Goal: Book appointment/travel/reservation

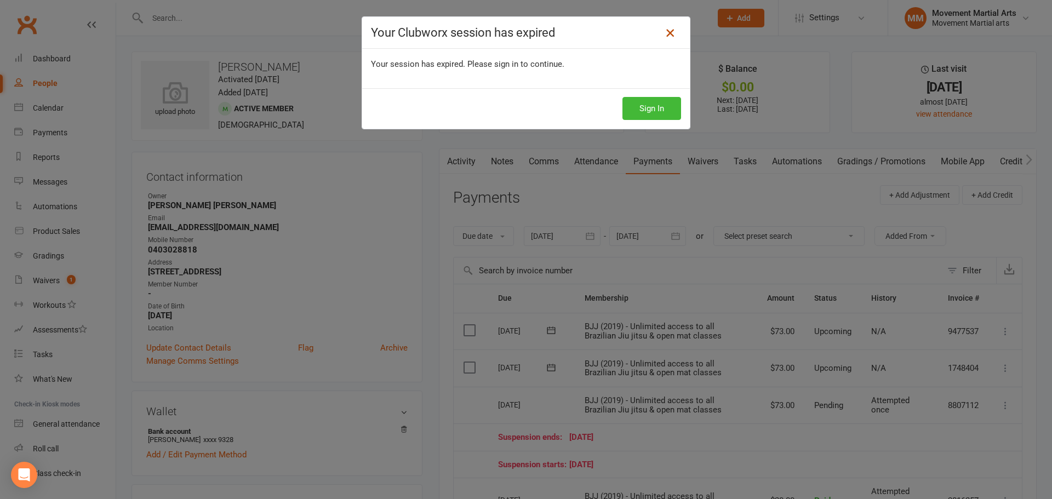
click at [663, 31] on icon at bounding box center [669, 32] width 13 height 13
click at [642, 99] on button "Sign In" at bounding box center [651, 108] width 59 height 23
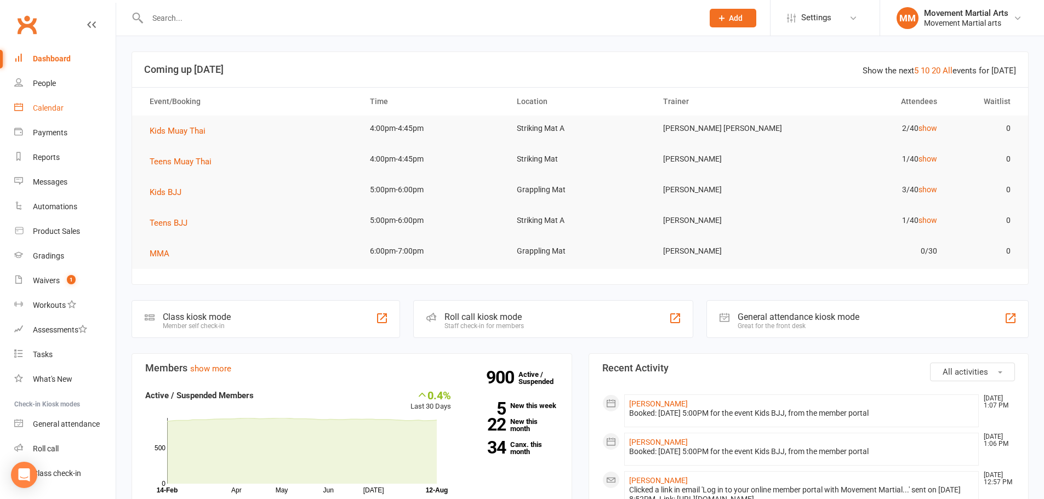
click at [64, 98] on link "Calendar" at bounding box center [64, 108] width 101 height 25
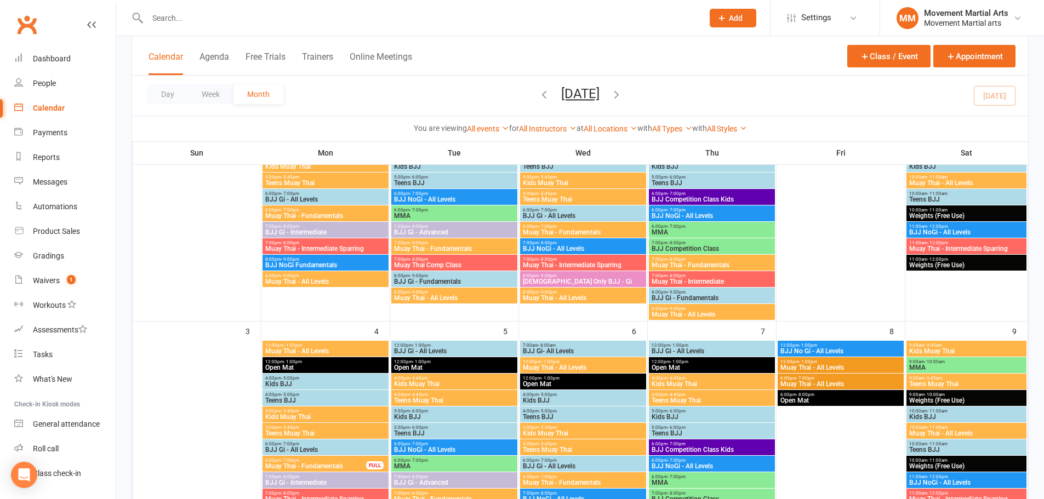
scroll to position [383, 0]
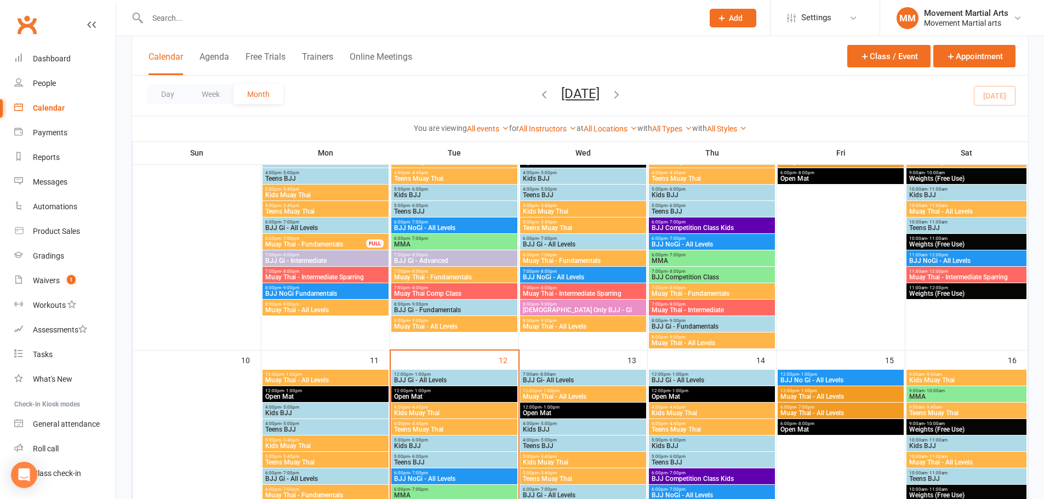
click at [427, 378] on span "BJJ Gi - All Levels" at bounding box center [454, 380] width 122 height 7
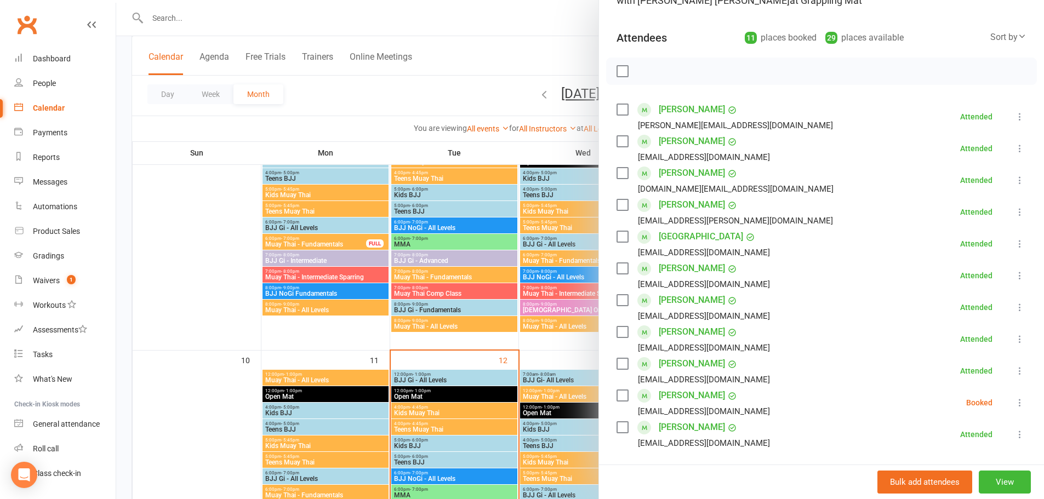
scroll to position [128, 0]
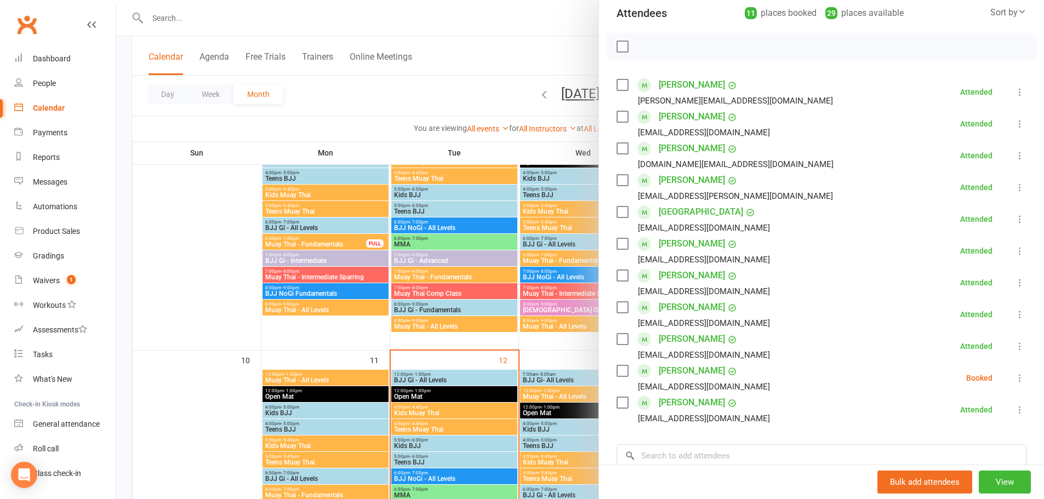
click at [1014, 374] on icon at bounding box center [1019, 377] width 11 height 11
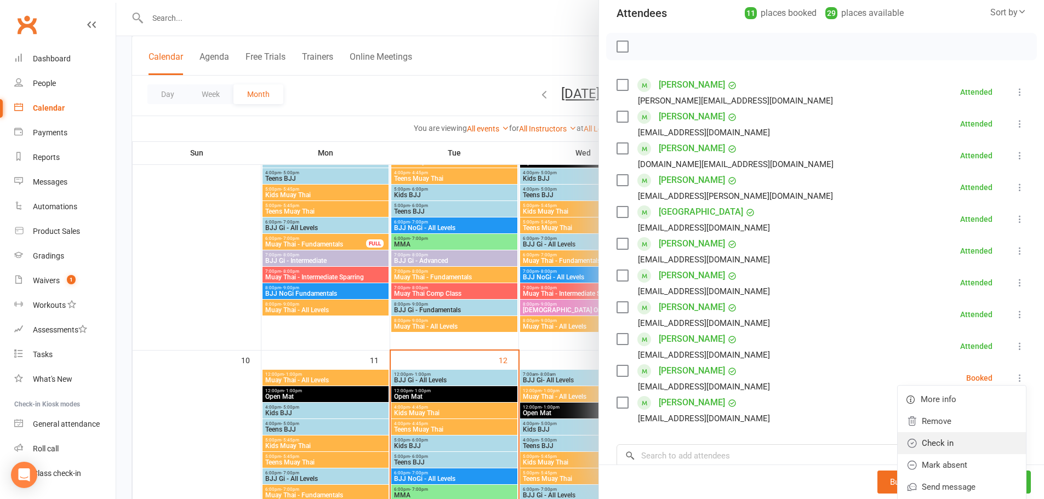
click at [978, 435] on link "Check in" at bounding box center [961, 443] width 128 height 22
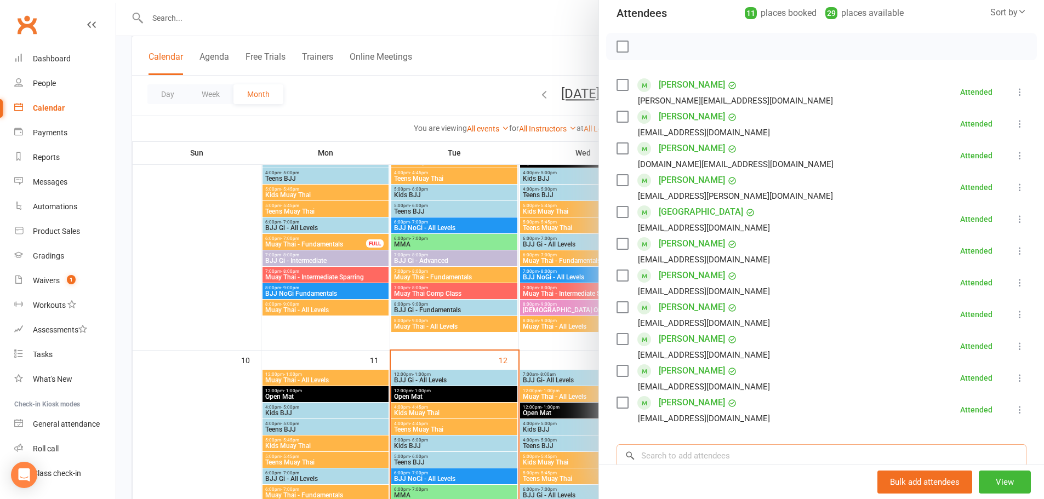
click at [807, 455] on input "search" at bounding box center [821, 455] width 410 height 23
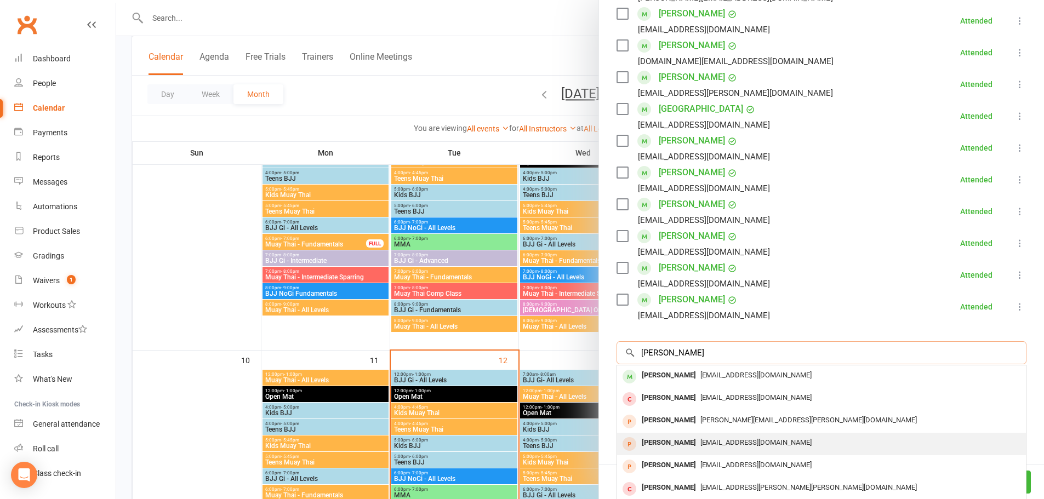
scroll to position [256, 0]
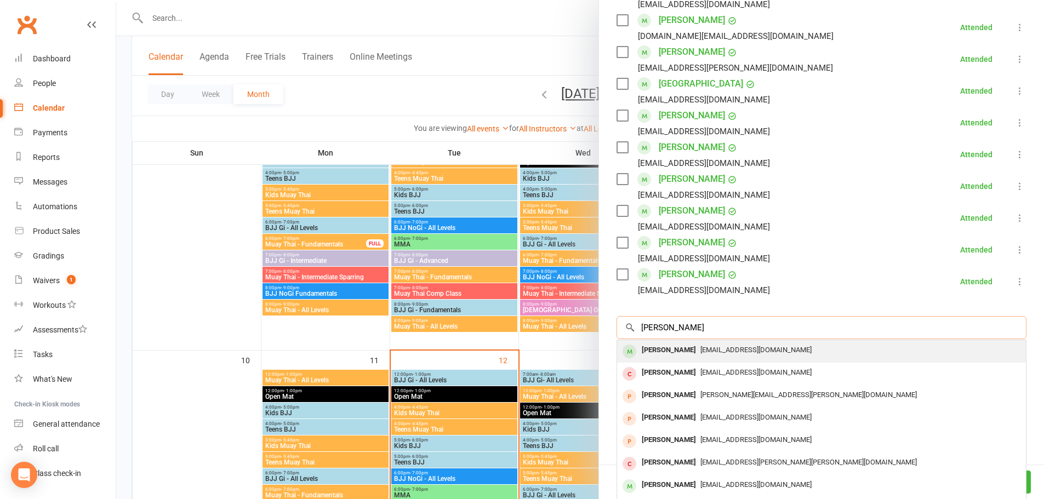
type input "[PERSON_NAME]"
click at [752, 354] on div "[EMAIL_ADDRESS][DOMAIN_NAME]" at bounding box center [821, 350] width 400 height 16
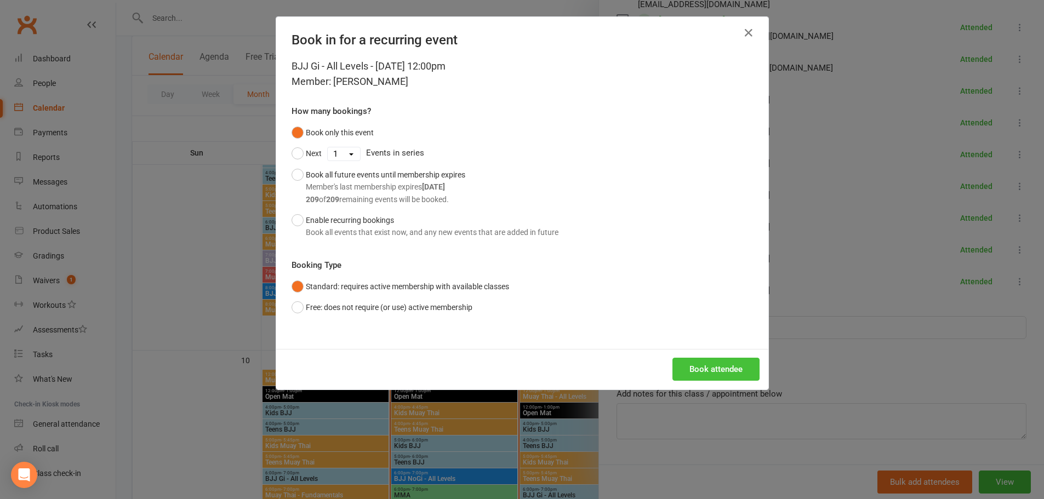
click at [716, 370] on button "Book attendee" at bounding box center [715, 369] width 87 height 23
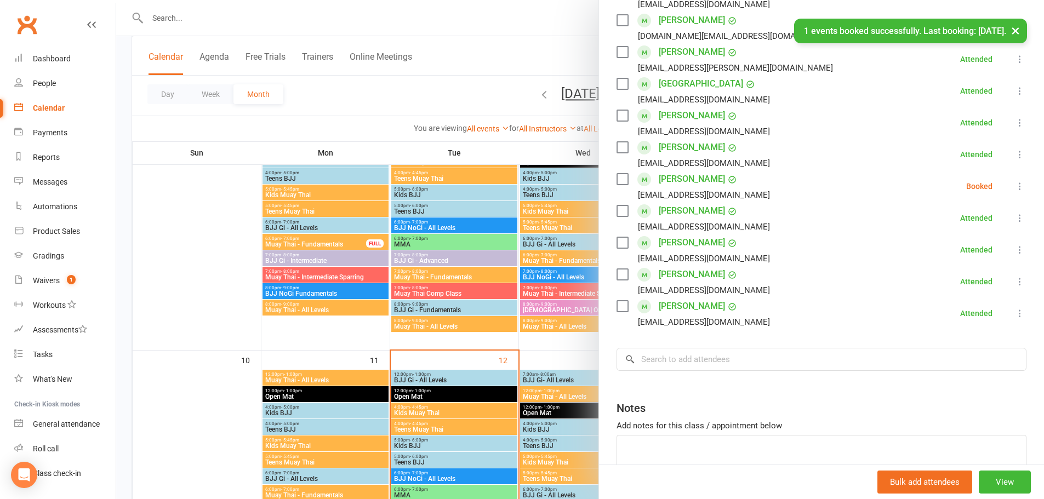
click at [1014, 186] on icon at bounding box center [1019, 186] width 11 height 11
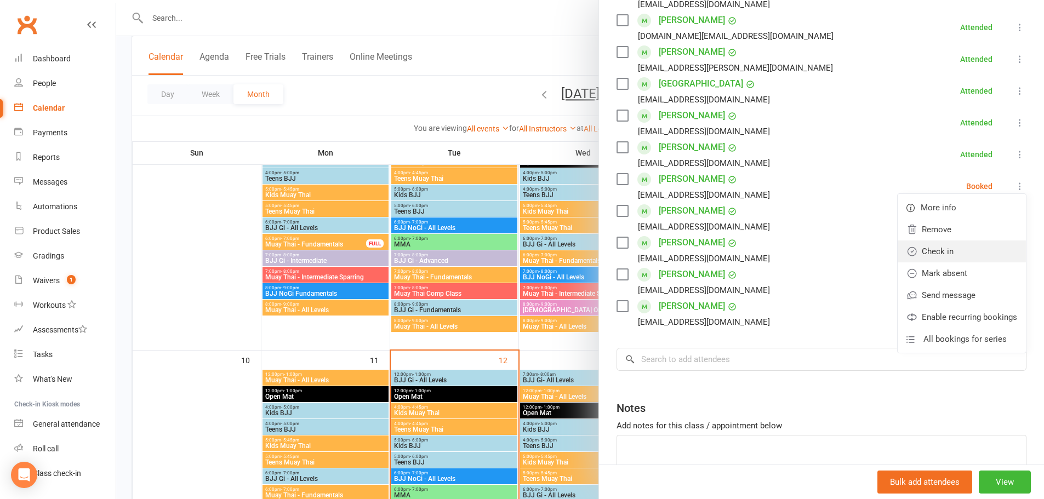
click at [991, 243] on link "Check in" at bounding box center [961, 251] width 128 height 22
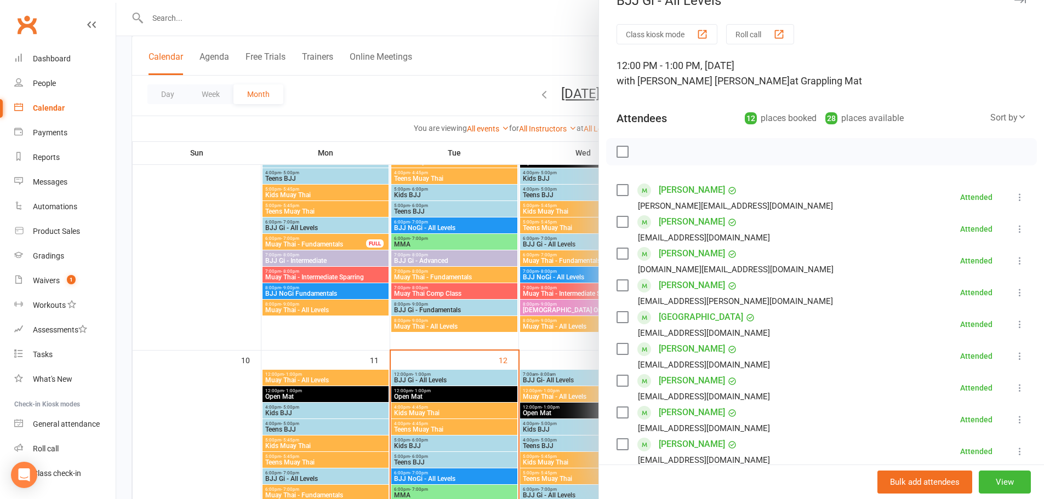
scroll to position [0, 0]
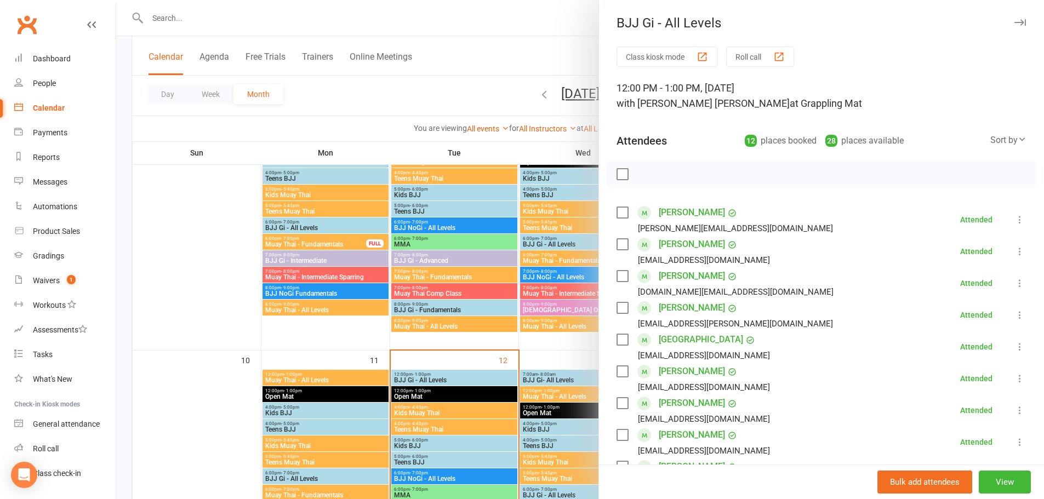
click at [1013, 27] on button "button" at bounding box center [1019, 22] width 13 height 13
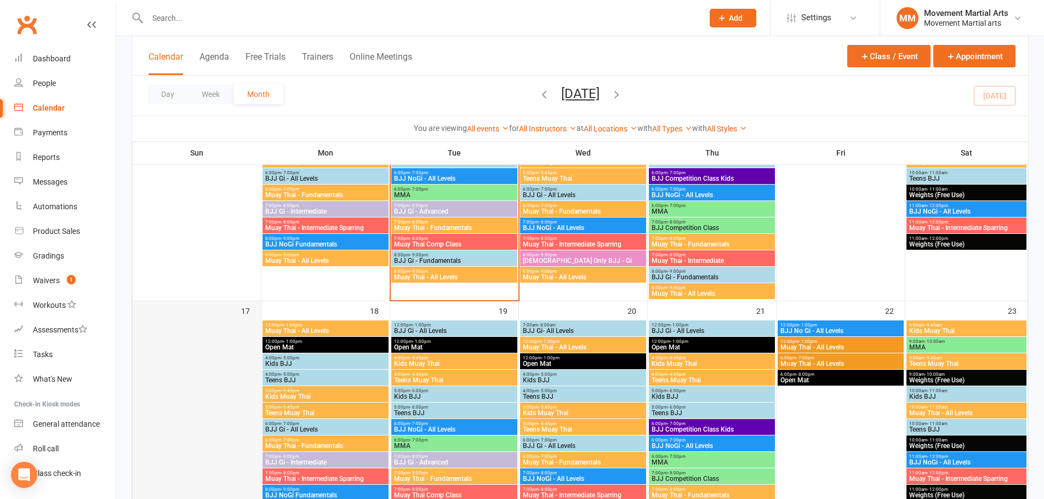
scroll to position [767, 0]
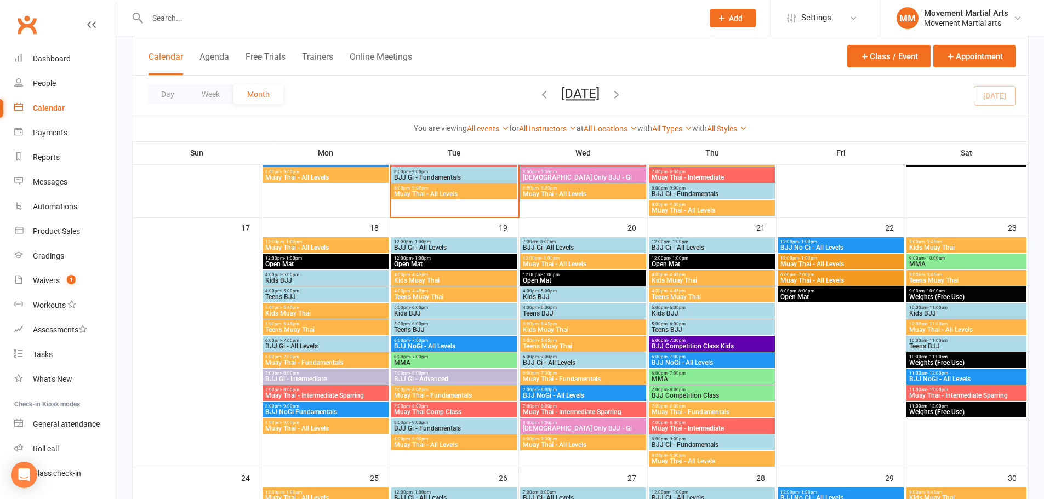
click at [342, 280] on span "Kids BJJ" at bounding box center [326, 280] width 122 height 7
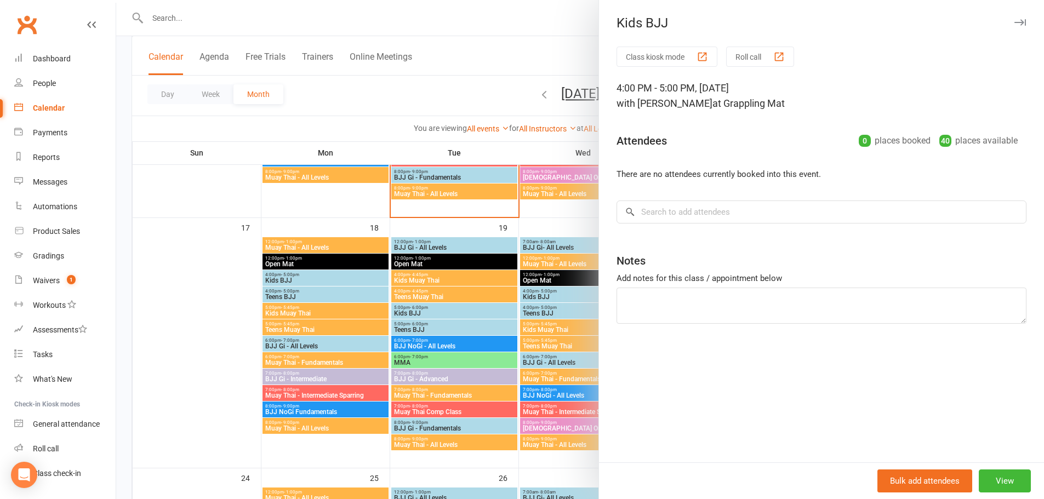
click at [342, 280] on div at bounding box center [579, 249] width 927 height 499
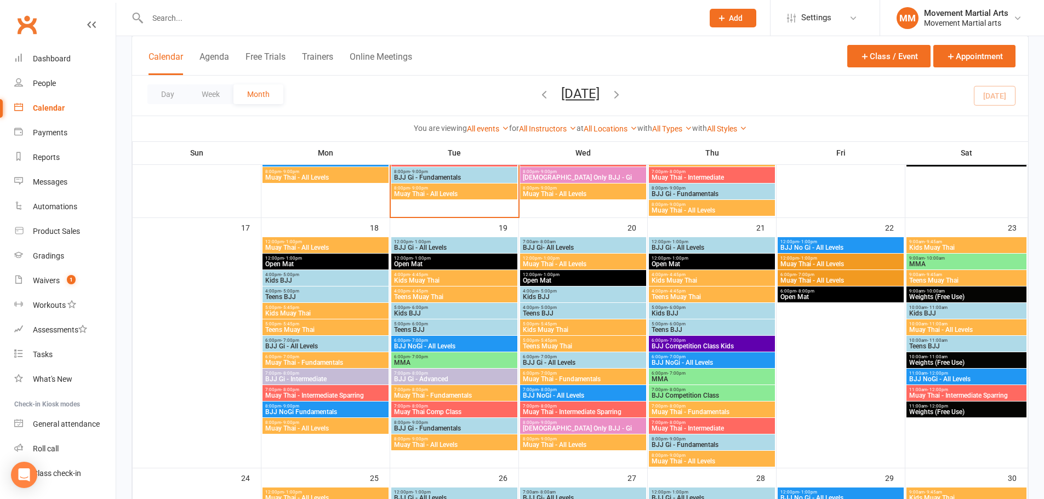
click at [341, 291] on span "4:00pm - 5:00pm" at bounding box center [326, 291] width 122 height 5
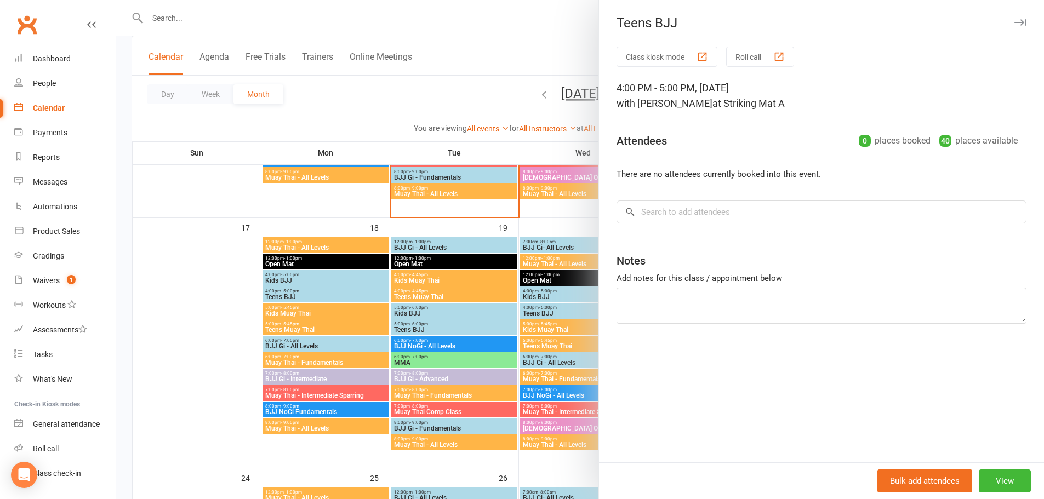
click at [341, 291] on div at bounding box center [579, 249] width 927 height 499
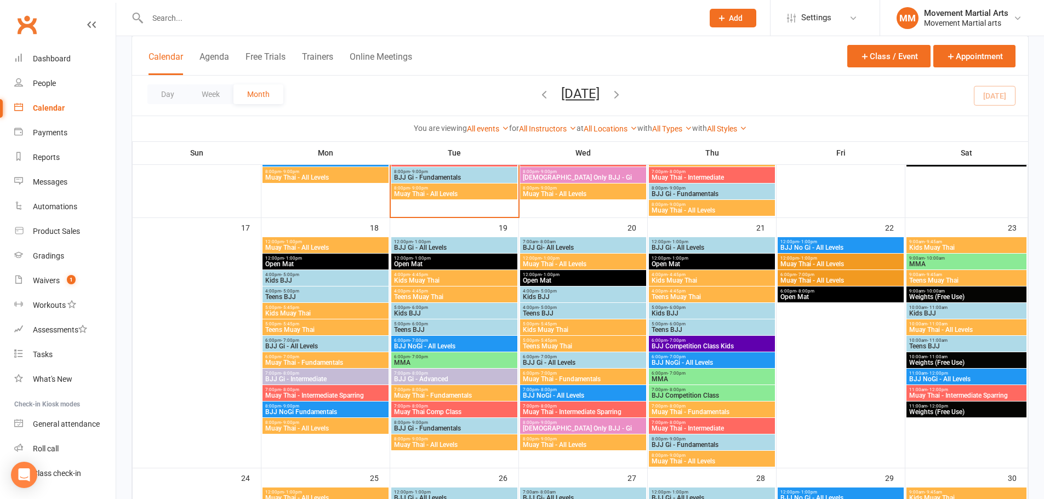
click at [336, 308] on span "5:00pm - 5:45pm" at bounding box center [326, 307] width 122 height 5
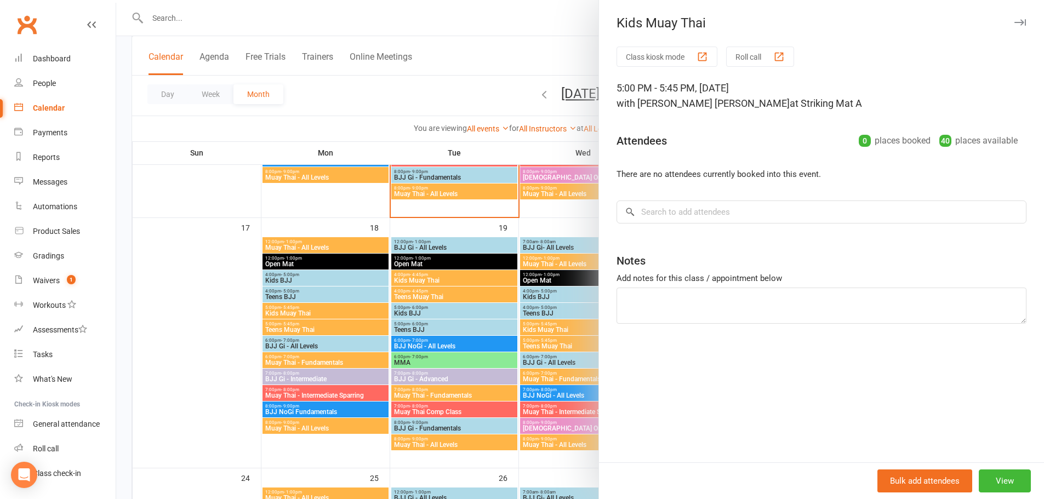
click at [337, 325] on div at bounding box center [579, 249] width 927 height 499
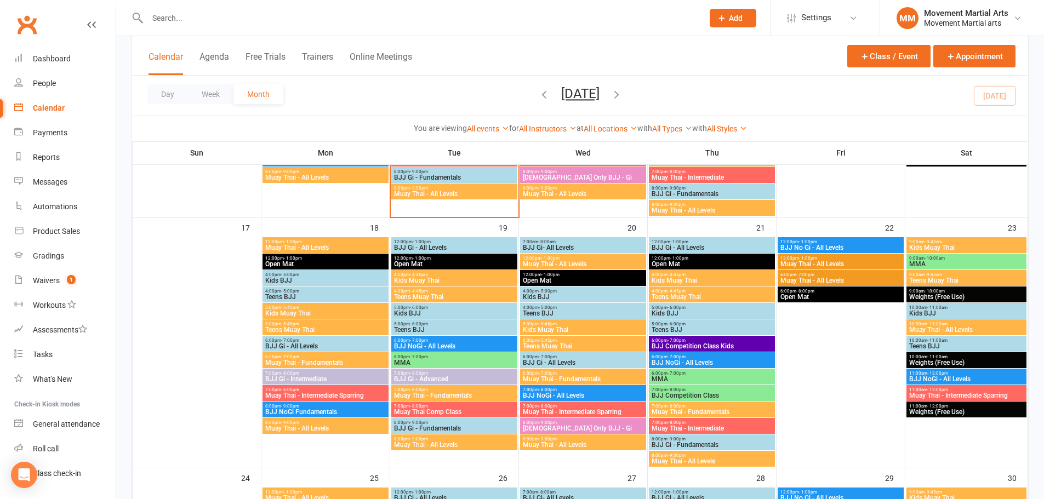
click at [337, 325] on span "5:00pm - 5:45pm" at bounding box center [326, 324] width 122 height 5
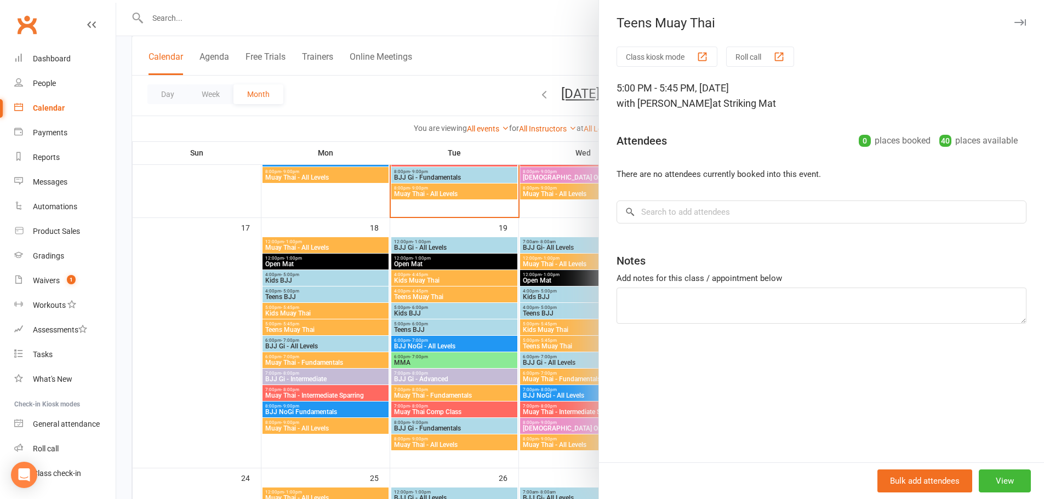
click at [337, 324] on div at bounding box center [579, 249] width 927 height 499
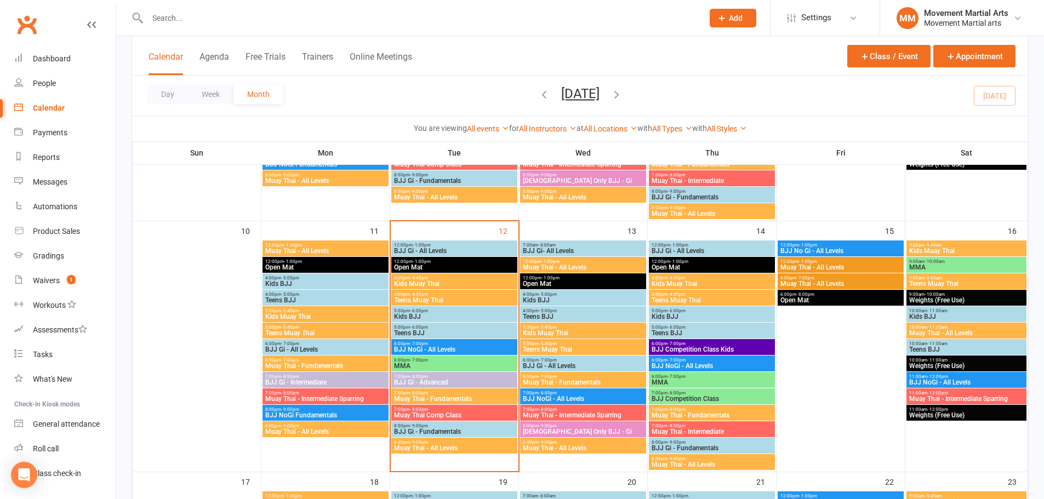
scroll to position [511, 0]
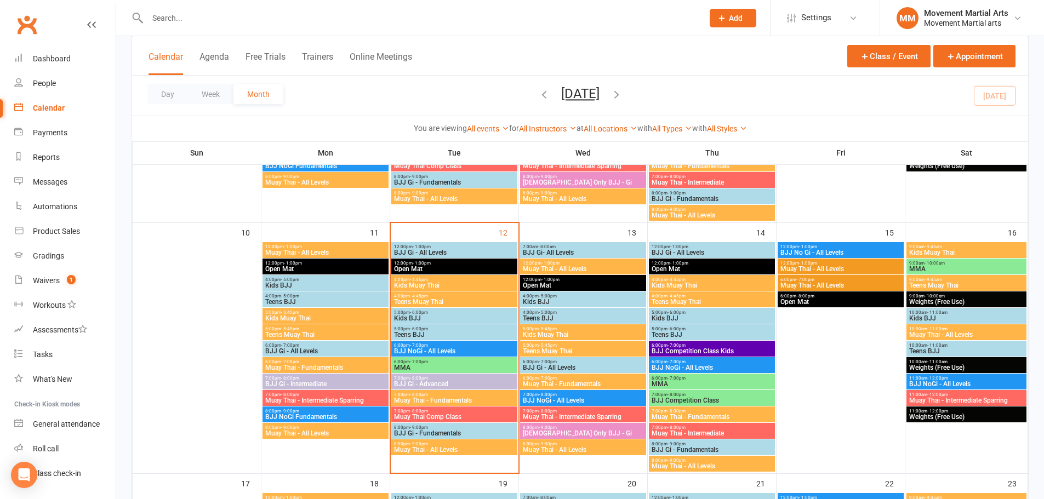
click at [338, 317] on span "Kids Muay Thai" at bounding box center [326, 318] width 122 height 7
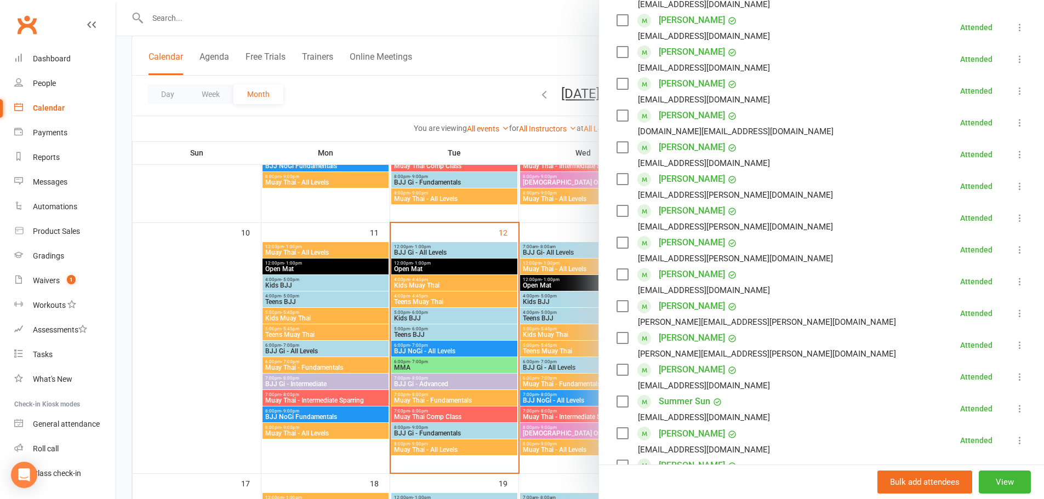
scroll to position [477, 0]
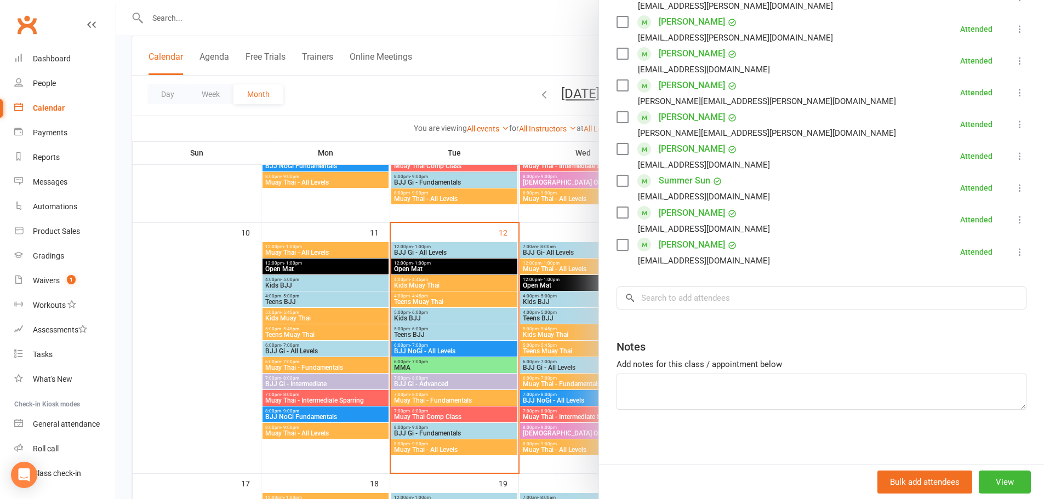
click at [400, 287] on div at bounding box center [579, 249] width 927 height 499
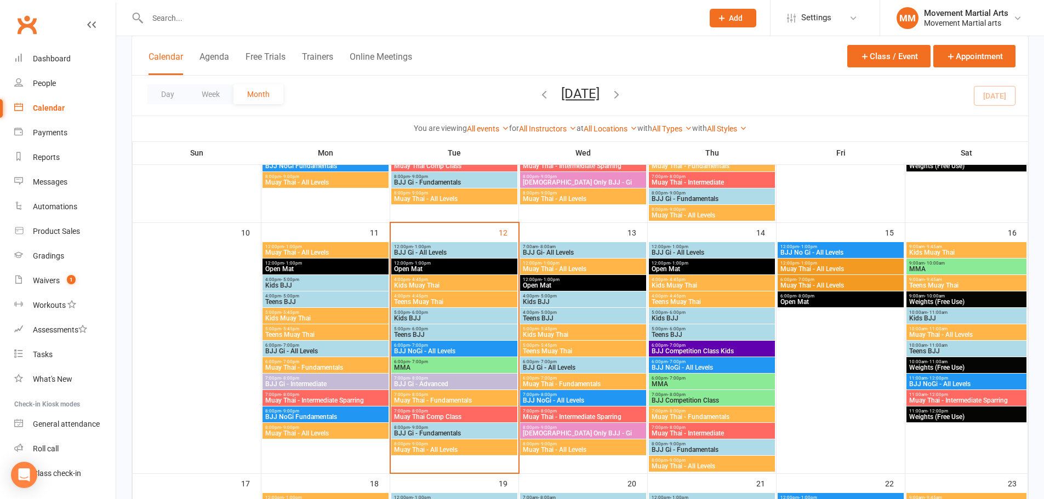
click at [374, 329] on span "5:00pm - 5:45pm" at bounding box center [326, 328] width 122 height 5
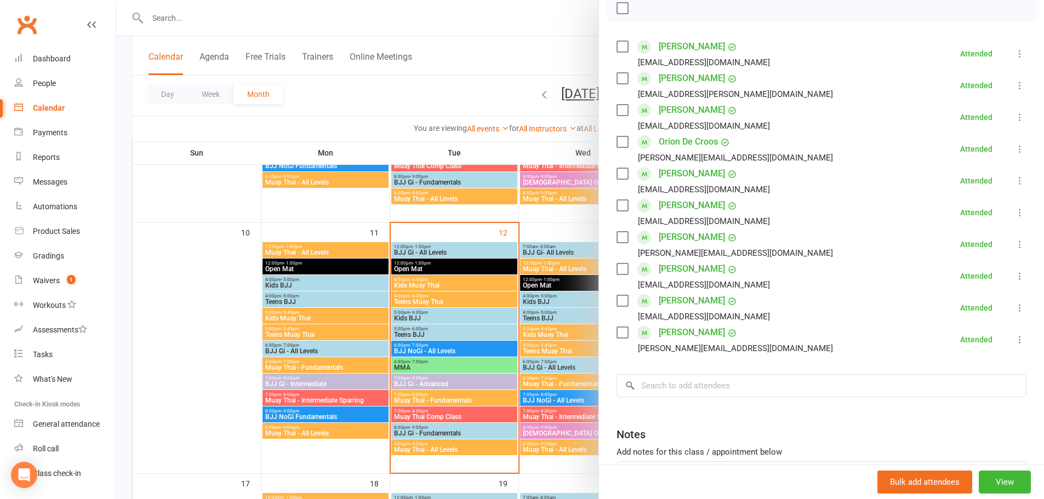
scroll to position [254, 0]
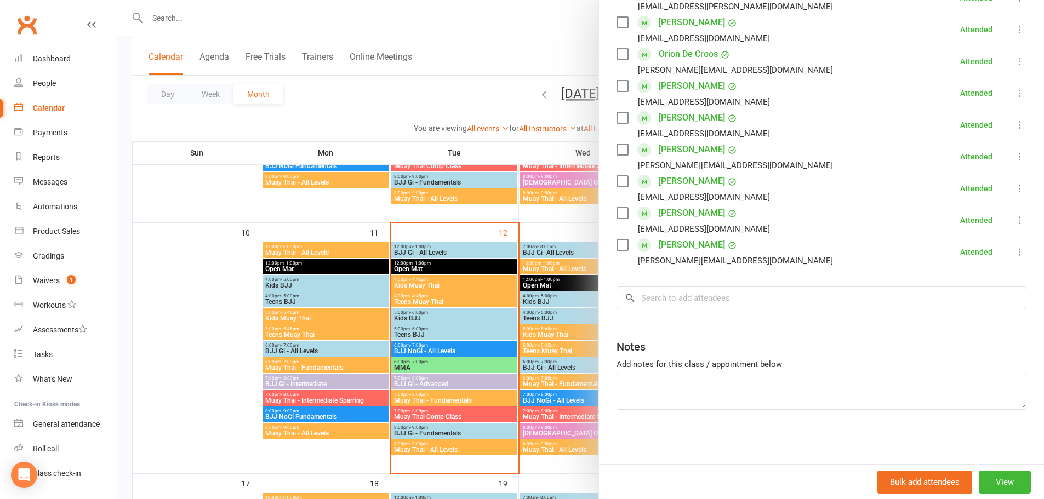
click at [167, 17] on div at bounding box center [579, 249] width 927 height 499
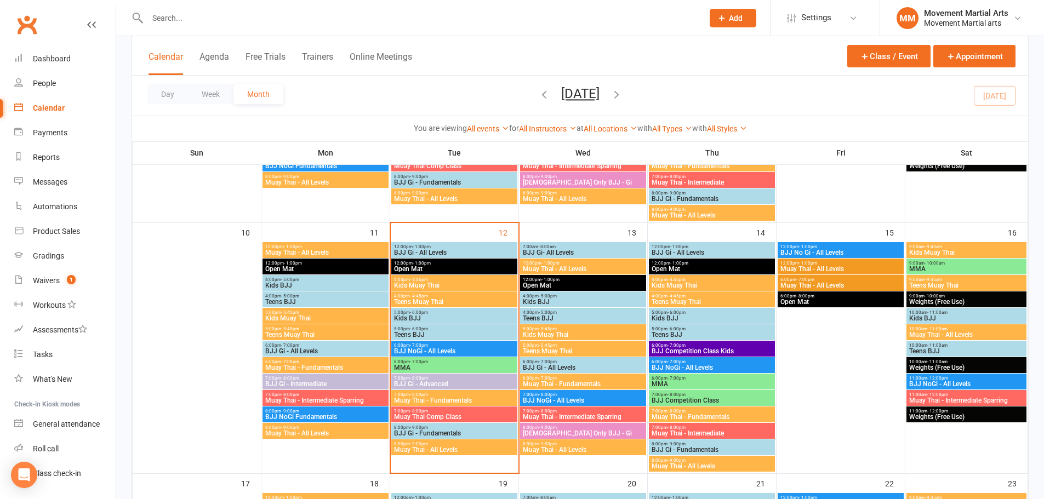
click at [171, 20] on input "text" at bounding box center [419, 17] width 551 height 15
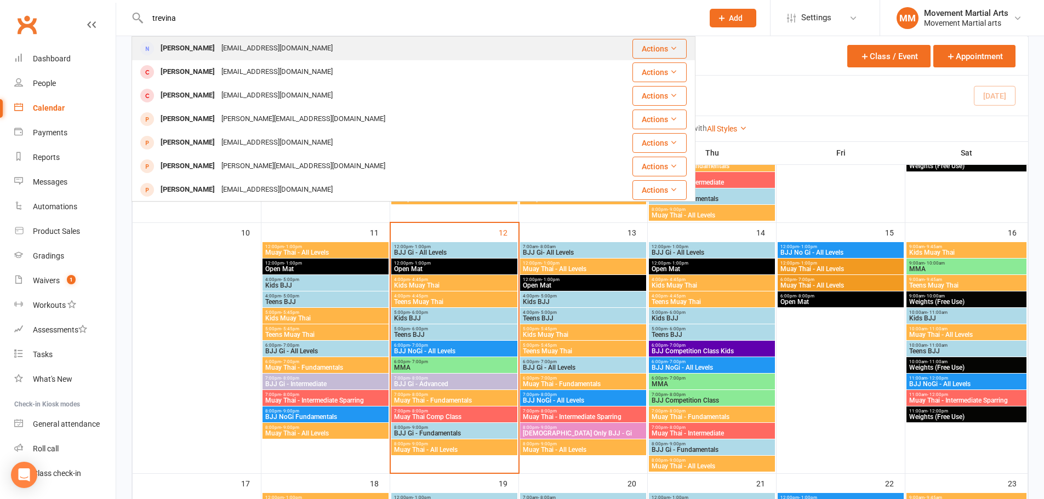
type input "trevina"
click at [182, 46] on div "[PERSON_NAME]" at bounding box center [187, 49] width 61 height 16
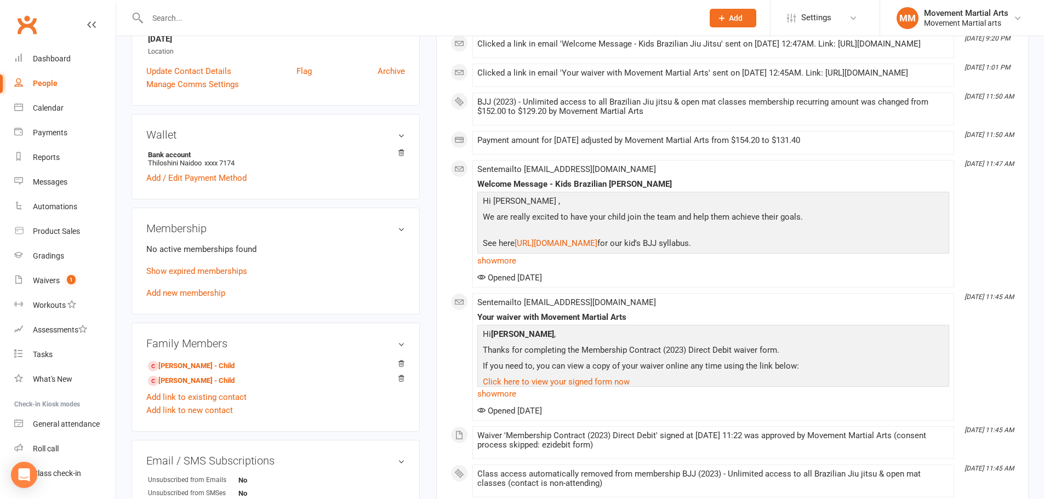
scroll to position [256, 0]
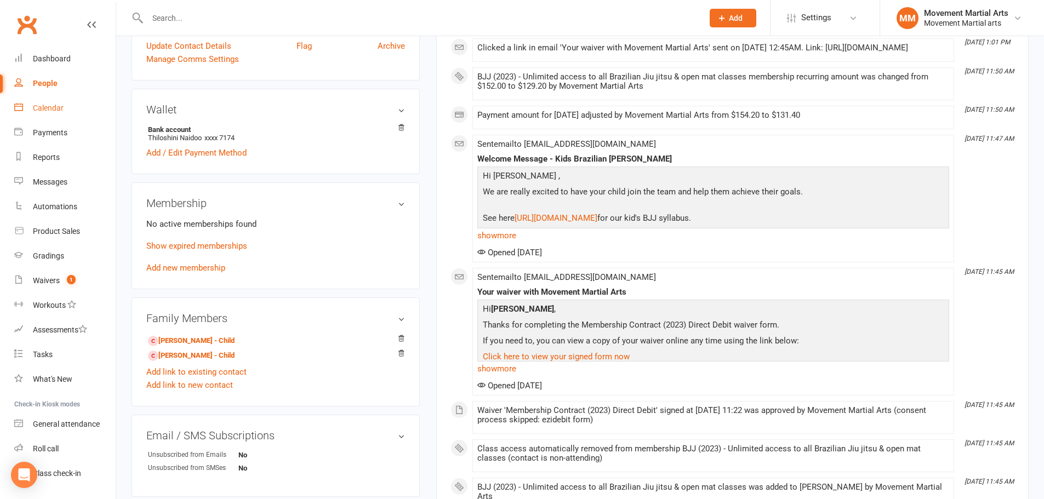
click at [88, 104] on link "Calendar" at bounding box center [64, 108] width 101 height 25
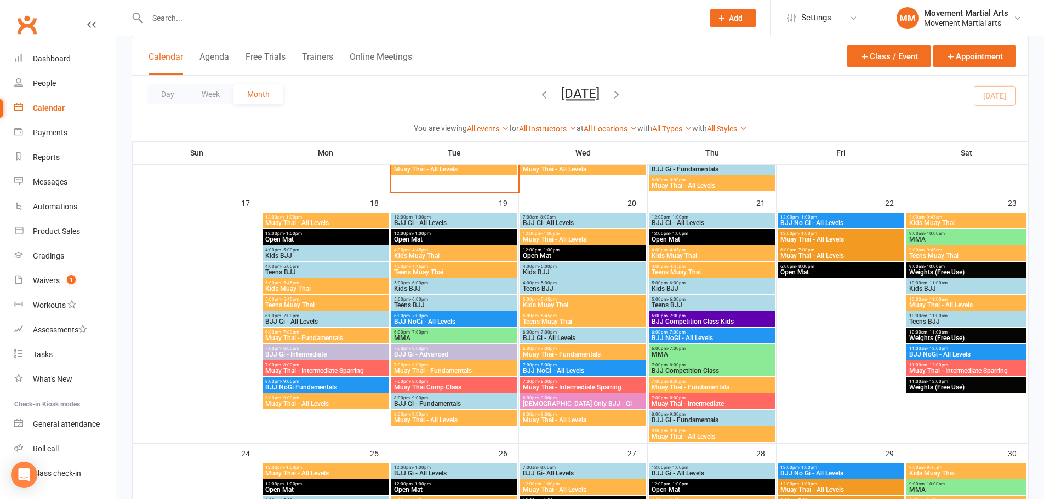
scroll to position [767, 0]
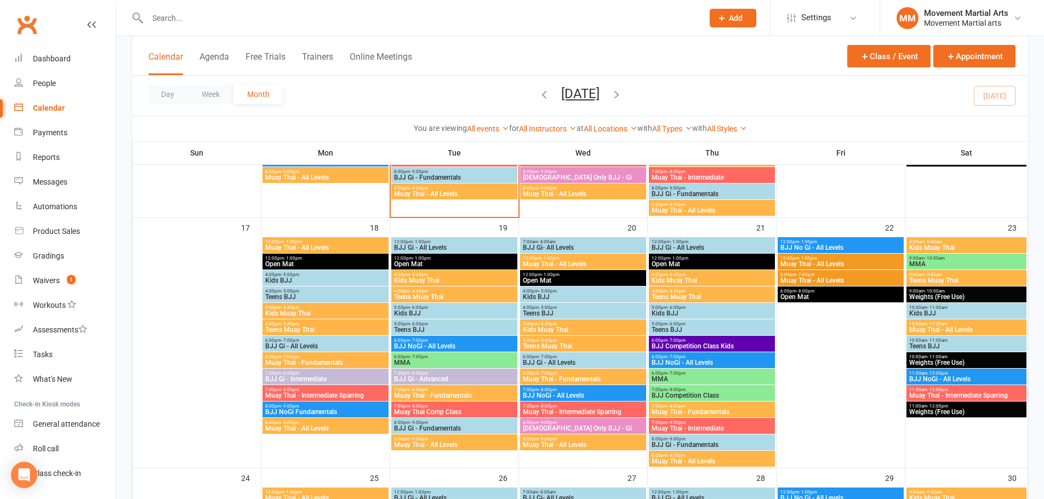
click at [303, 308] on span "5:00pm - 5:45pm" at bounding box center [326, 307] width 122 height 5
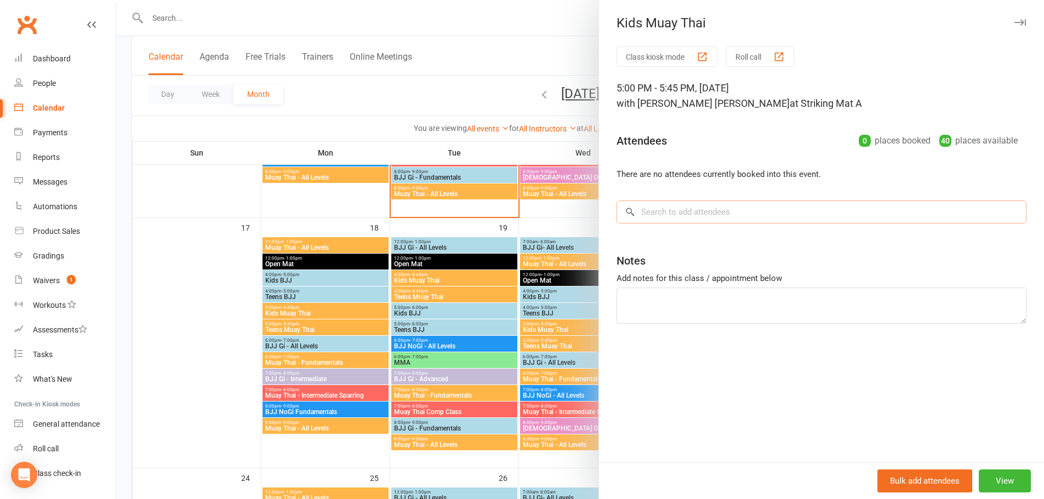
click at [665, 217] on input "search" at bounding box center [821, 211] width 410 height 23
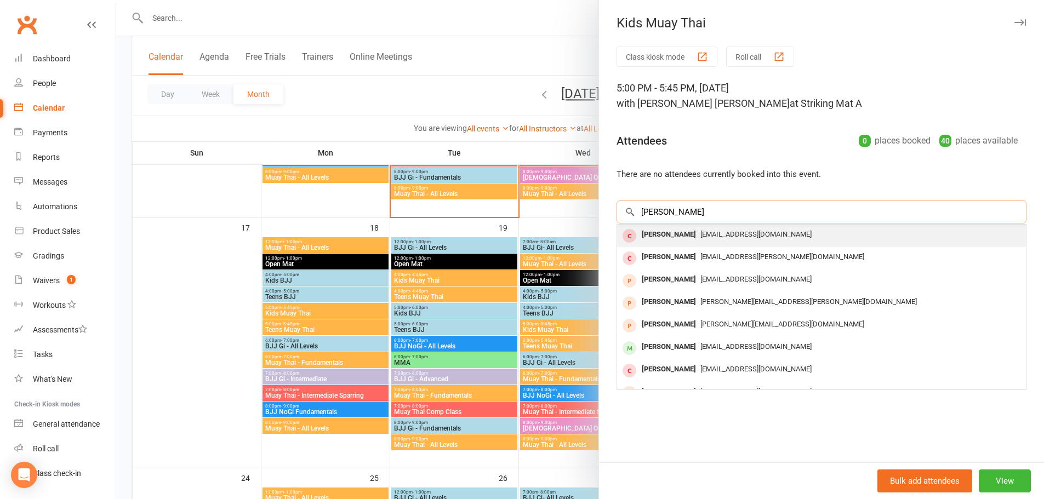
type input "[PERSON_NAME]"
click at [670, 231] on div "[PERSON_NAME]" at bounding box center [668, 235] width 63 height 16
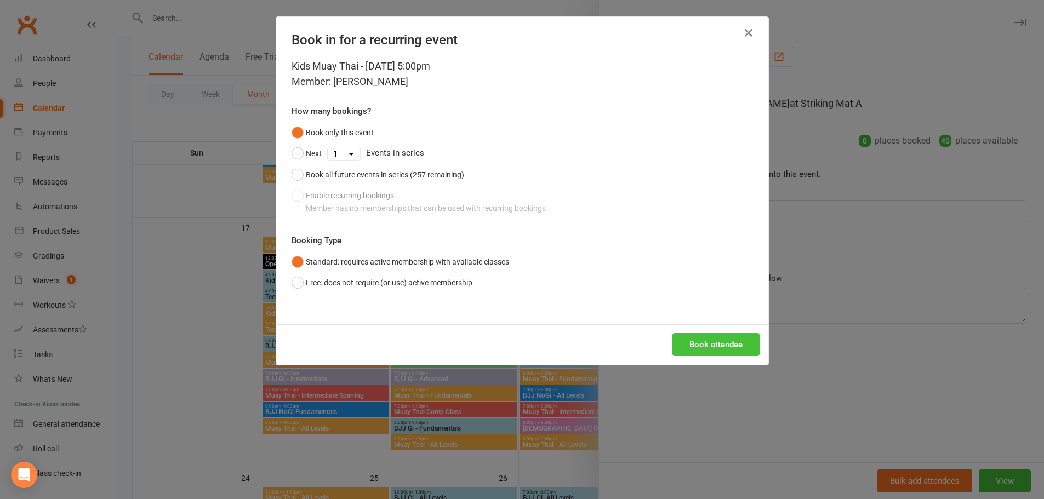
click at [711, 342] on button "Book attendee" at bounding box center [715, 344] width 87 height 23
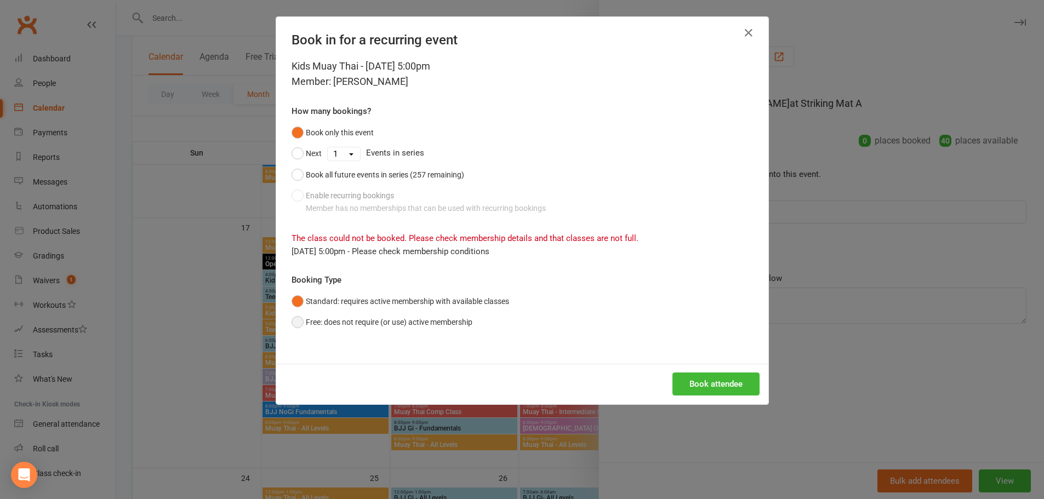
click at [463, 319] on button "Free: does not require (or use) active membership" at bounding box center [381, 322] width 181 height 21
click at [696, 384] on button "Book attendee" at bounding box center [715, 383] width 87 height 23
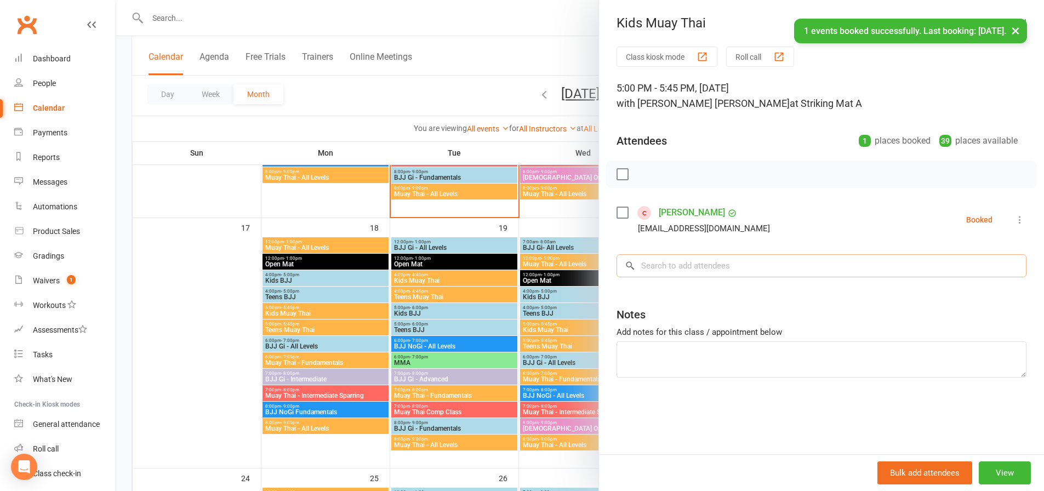
click at [672, 270] on input "search" at bounding box center [821, 265] width 410 height 23
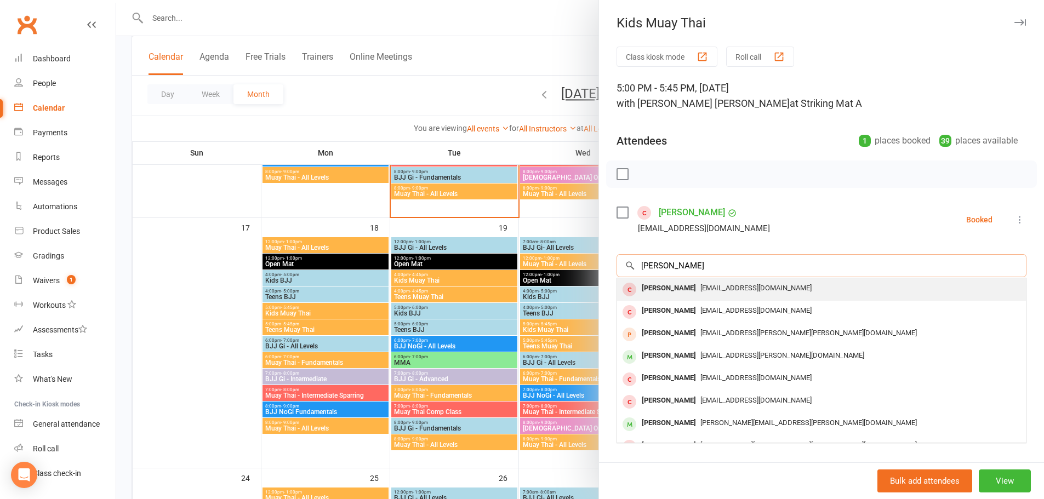
type input "[PERSON_NAME]"
click at [728, 293] on div "[EMAIL_ADDRESS][DOMAIN_NAME]" at bounding box center [821, 288] width 400 height 16
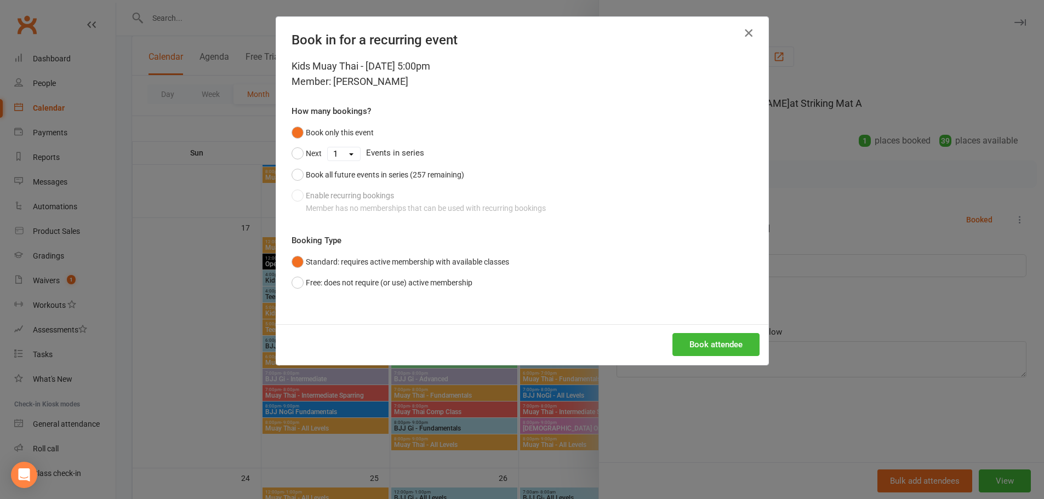
click at [742, 33] on icon "button" at bounding box center [748, 32] width 13 height 13
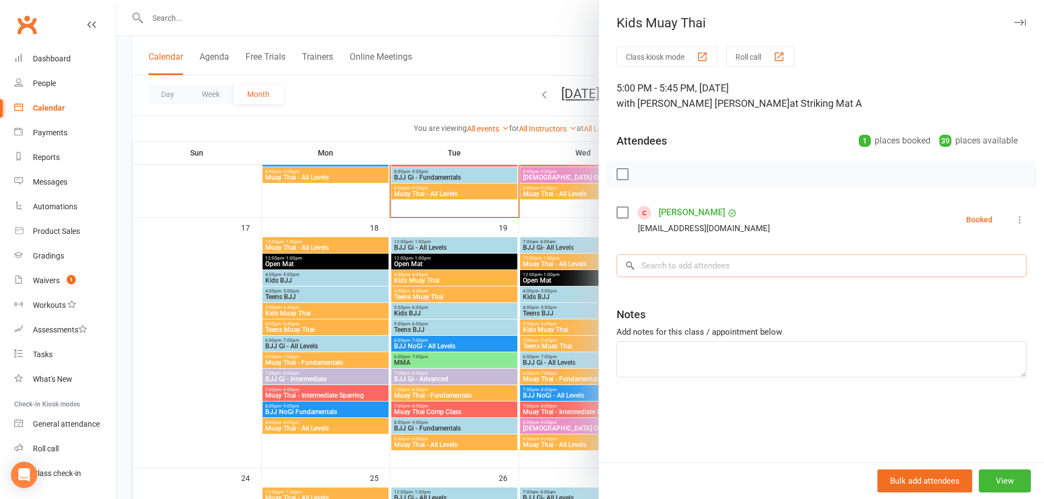
click at [698, 262] on input "search" at bounding box center [821, 265] width 410 height 23
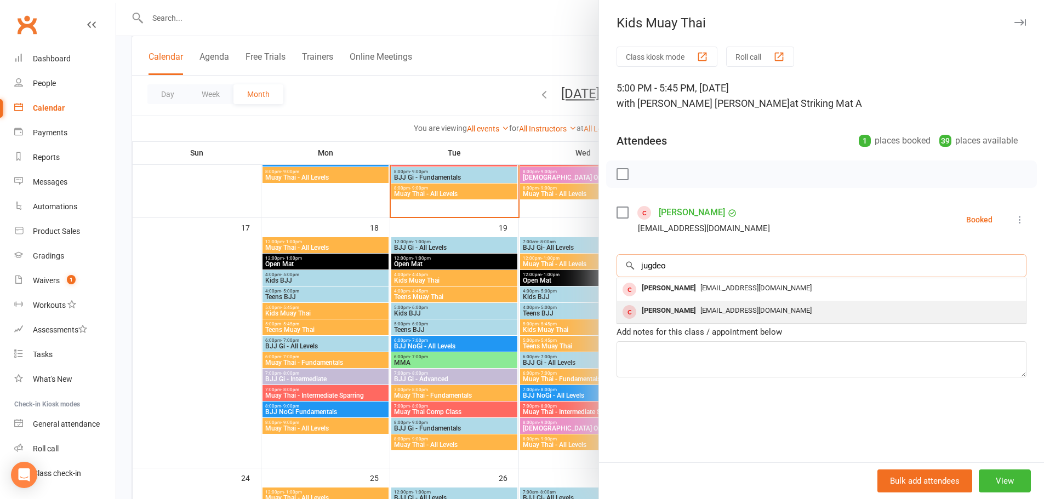
type input "jugdeo"
click at [714, 306] on span "[EMAIL_ADDRESS][DOMAIN_NAME]" at bounding box center [755, 310] width 111 height 8
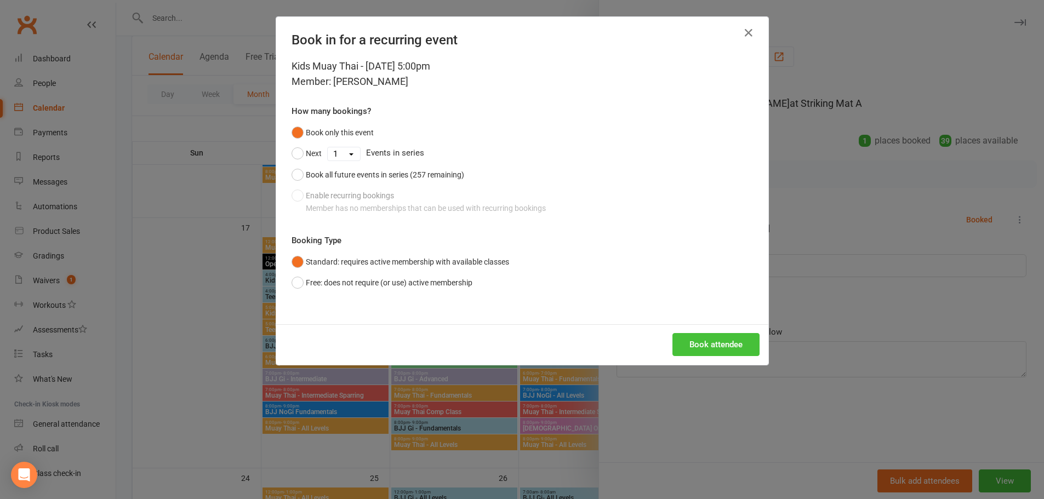
click at [721, 351] on button "Book attendee" at bounding box center [715, 344] width 87 height 23
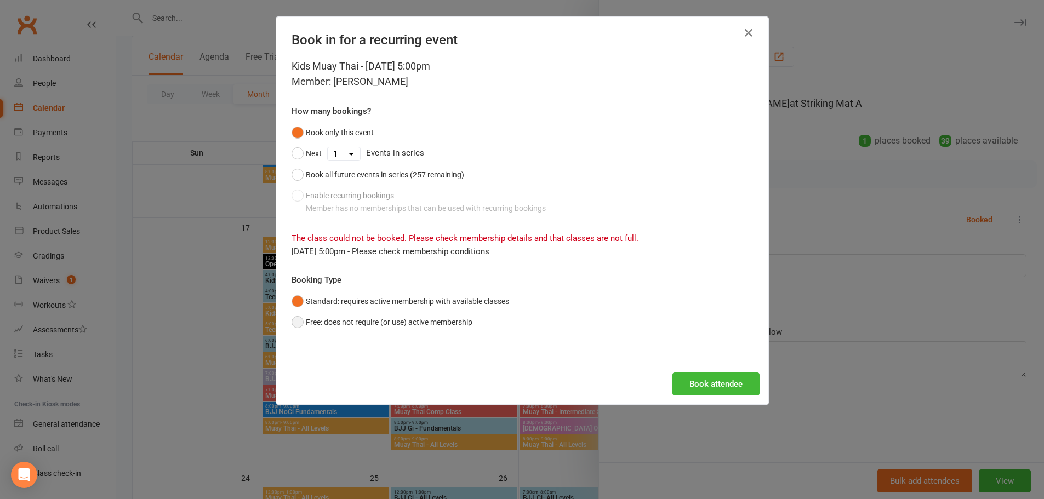
click at [437, 323] on button "Free: does not require (or use) active membership" at bounding box center [381, 322] width 181 height 21
click at [743, 387] on button "Book attendee" at bounding box center [715, 383] width 87 height 23
